Goal: Information Seeking & Learning: Learn about a topic

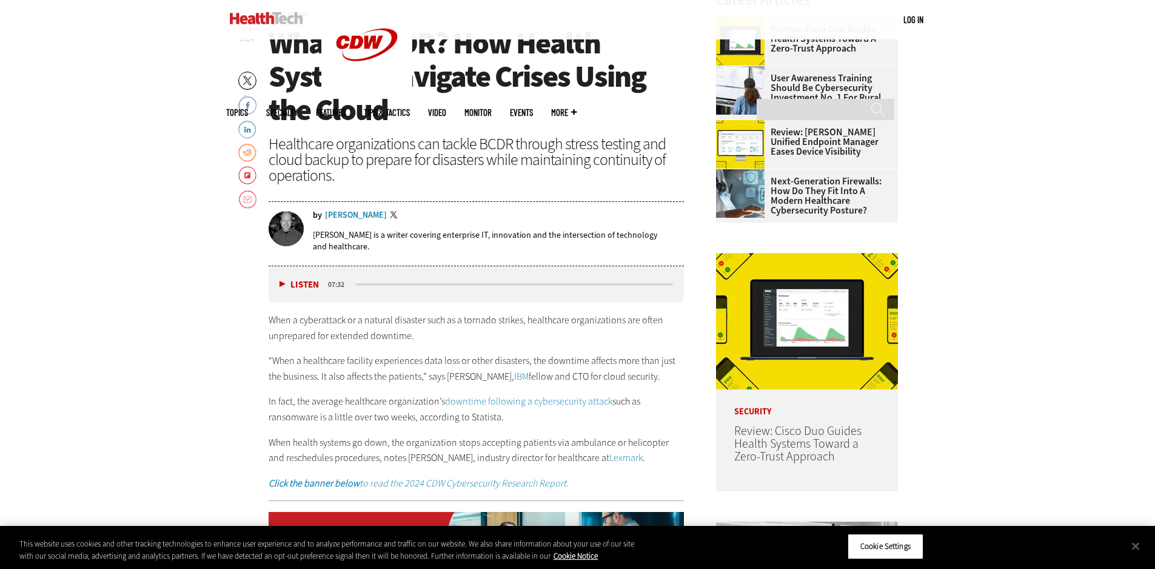
scroll to position [543, 0]
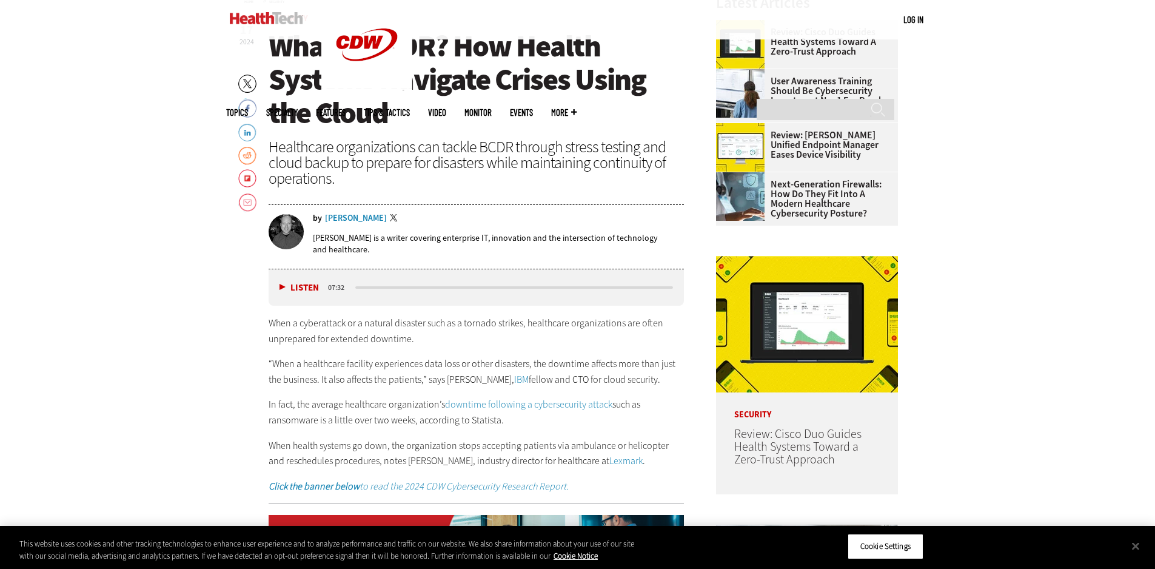
click at [281, 286] on button "Listen" at bounding box center [299, 287] width 39 height 9
click at [282, 285] on button "Pause" at bounding box center [299, 287] width 38 height 9
click at [1135, 545] on button "Close" at bounding box center [1135, 545] width 27 height 27
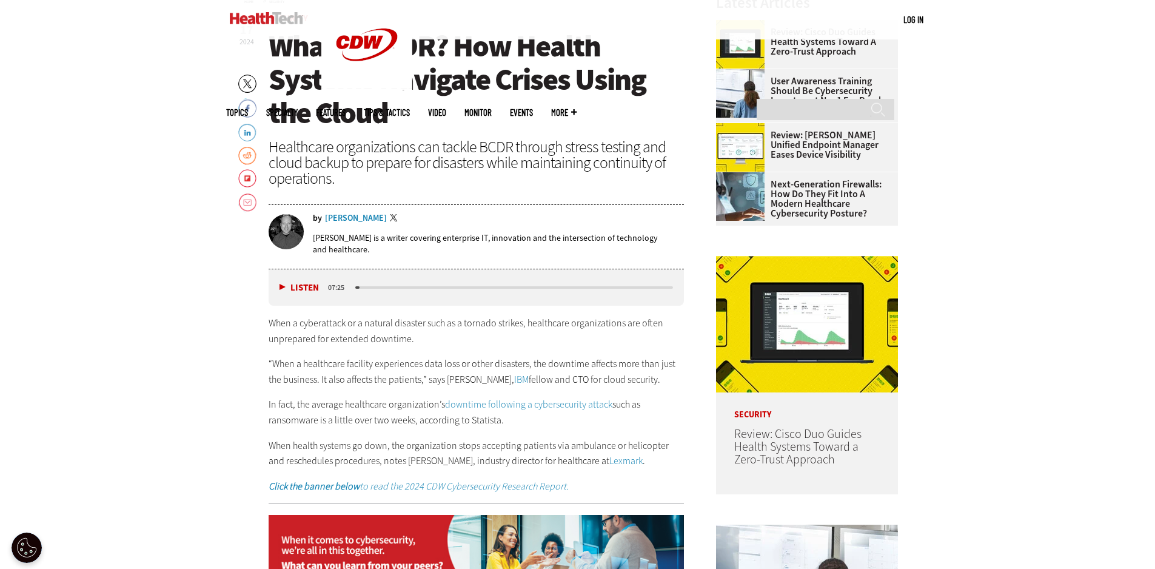
click at [278, 283] on div "Listen Pause" at bounding box center [302, 287] width 49 height 13
click at [283, 289] on button "Listen" at bounding box center [299, 287] width 39 height 9
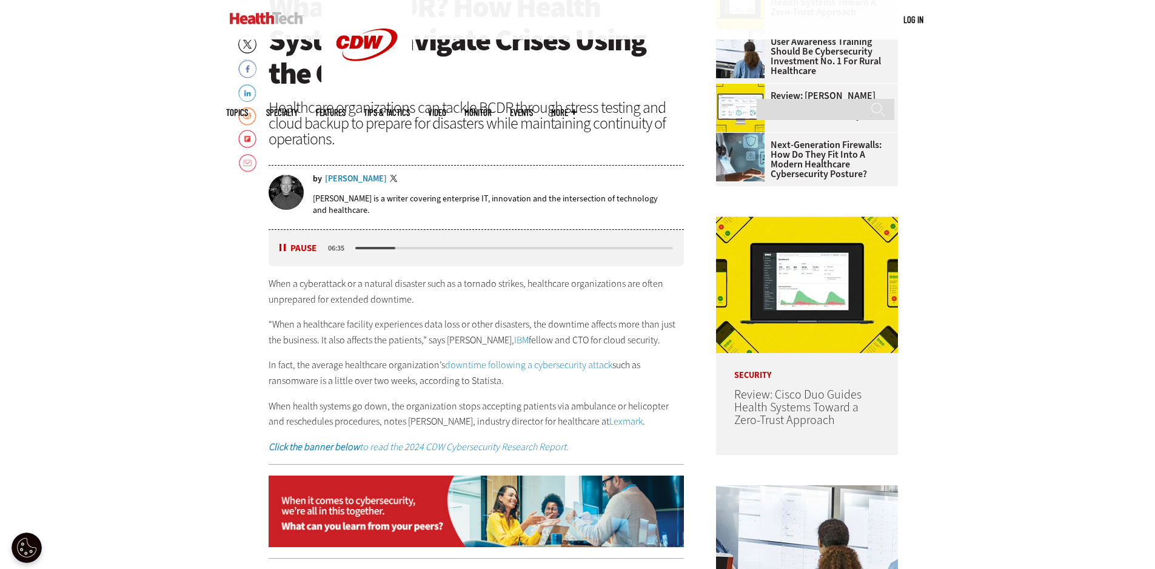
scroll to position [603, 0]
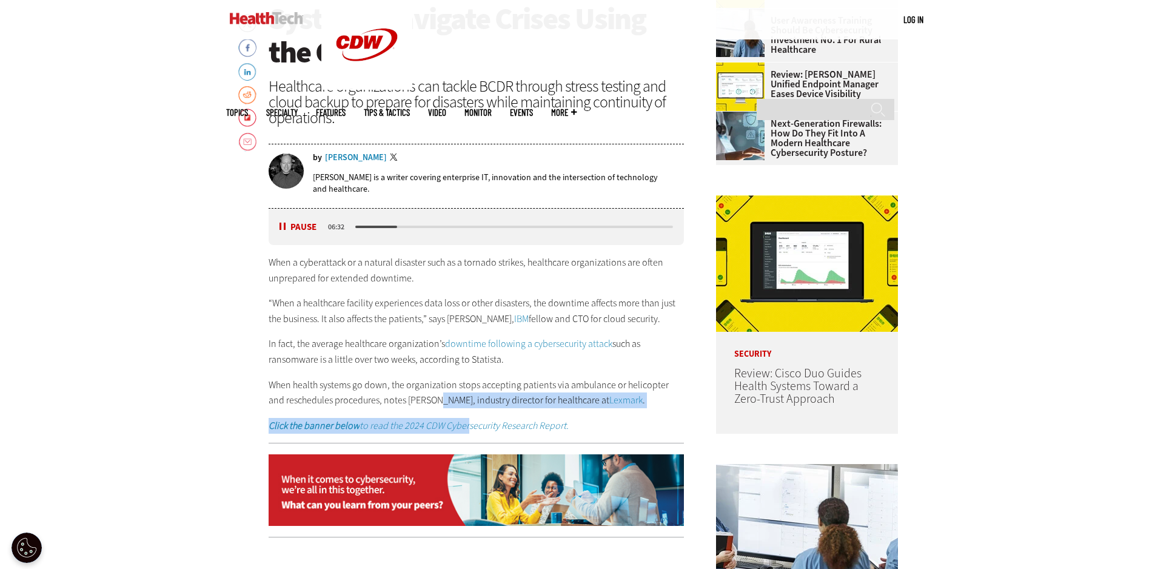
drag, startPoint x: 422, startPoint y: 402, endPoint x: 465, endPoint y: 414, distance: 44.7
click at [465, 414] on div "When a cyberattack or a natural disaster such as a tornado strikes, healthcare …" at bounding box center [477, 344] width 416 height 178
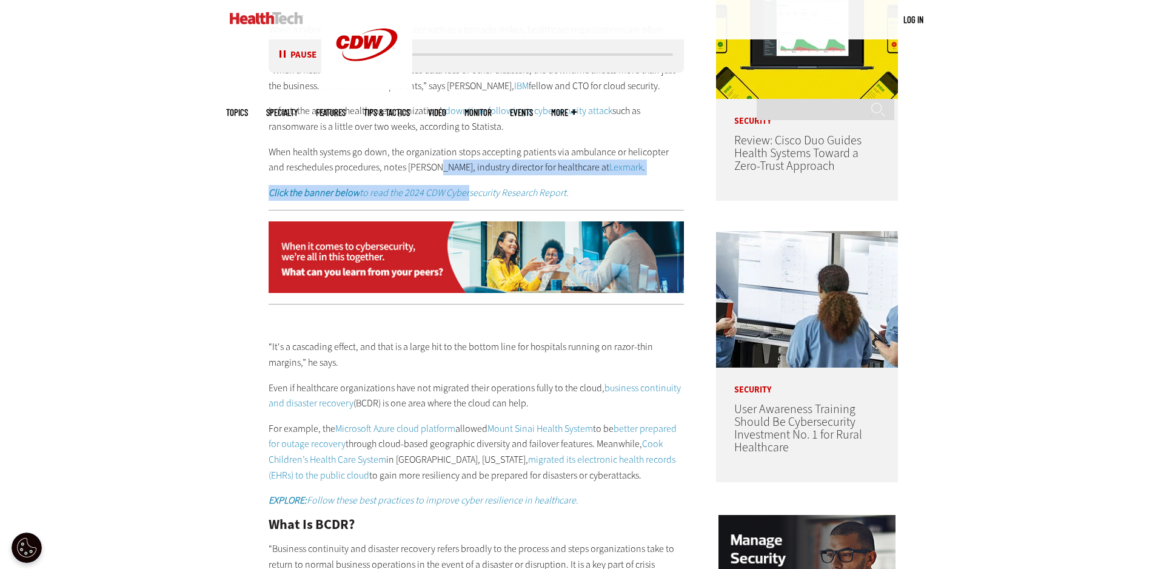
scroll to position [846, 0]
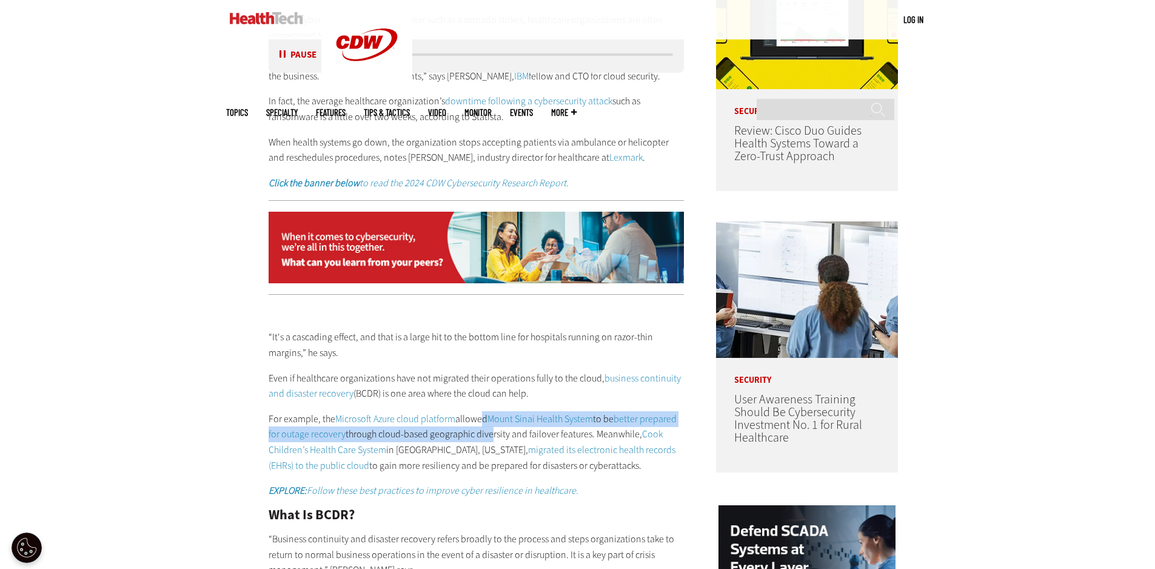
drag, startPoint x: 475, startPoint y: 422, endPoint x: 489, endPoint y: 431, distance: 16.3
click at [489, 431] on p "For example, the Microsoft Azure cloud platform allowed Mount Sinai Health Syst…" at bounding box center [477, 442] width 416 height 62
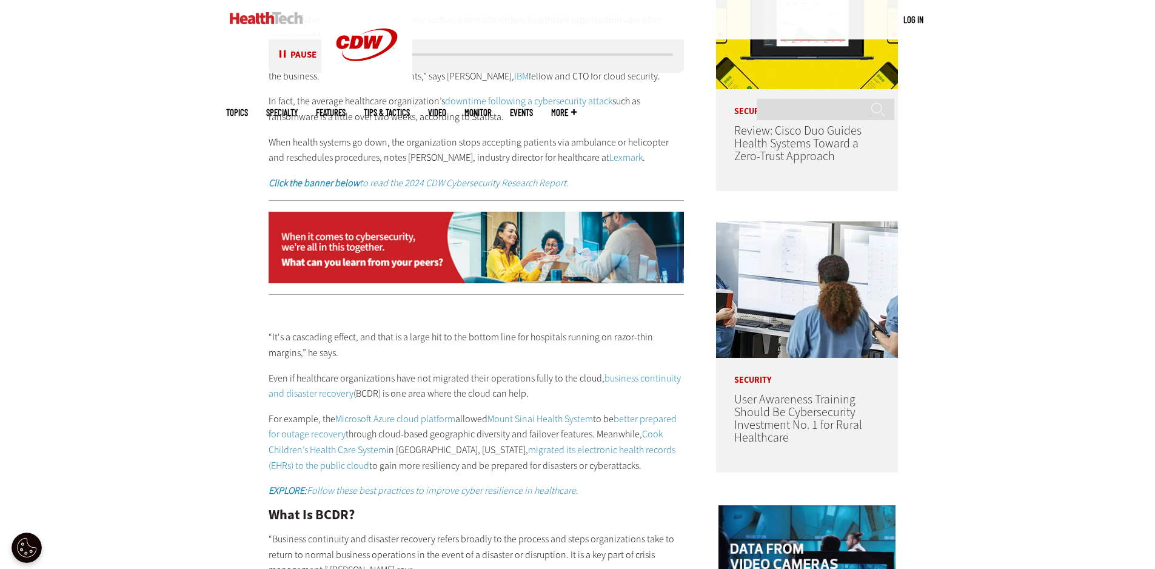
scroll to position [785, 0]
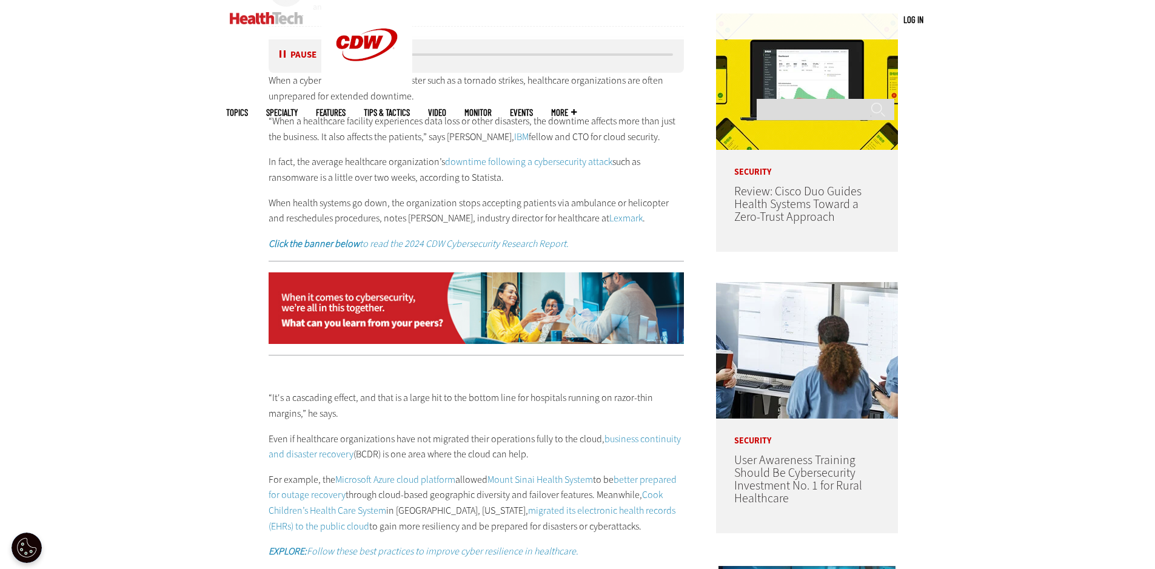
click at [284, 53] on button "Pause" at bounding box center [299, 54] width 38 height 9
